Goal: Book appointment/travel/reservation

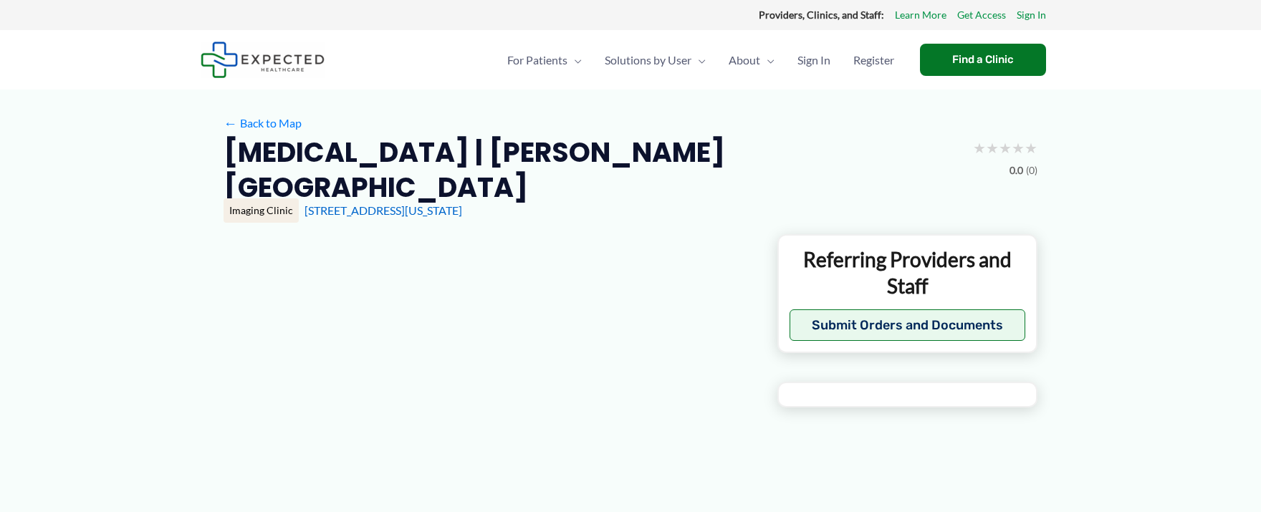
type input "**********"
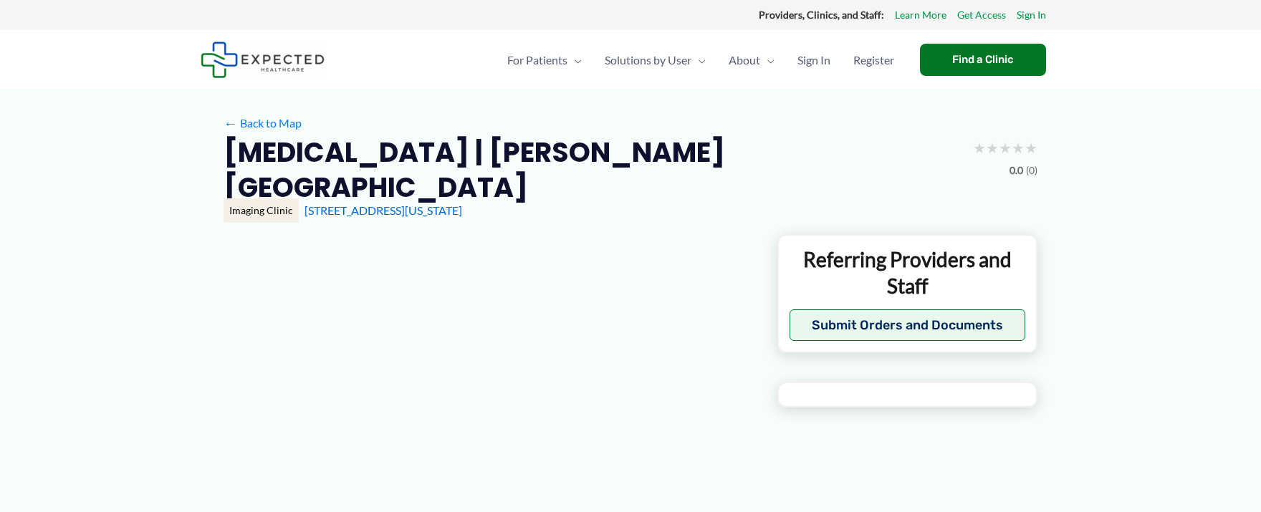
type input "**********"
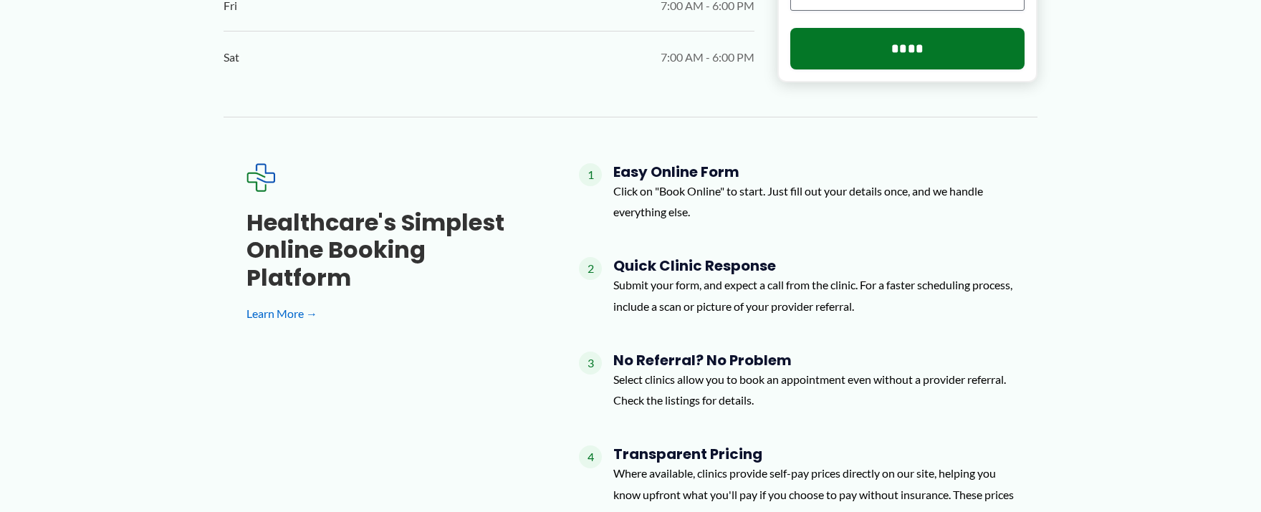
scroll to position [1327, 0]
